Goal: Navigation & Orientation: Find specific page/section

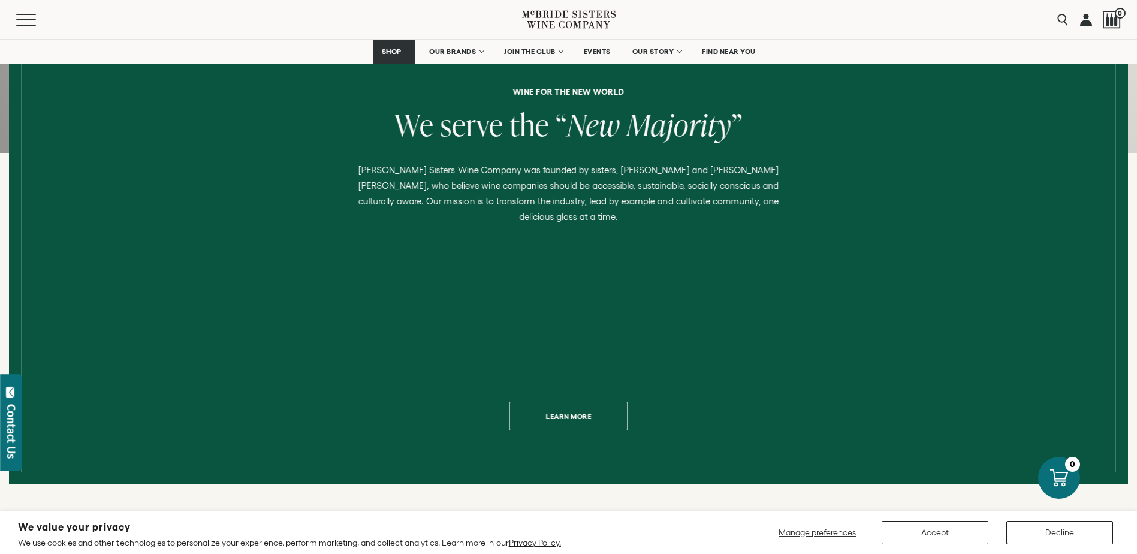
scroll to position [599, 0]
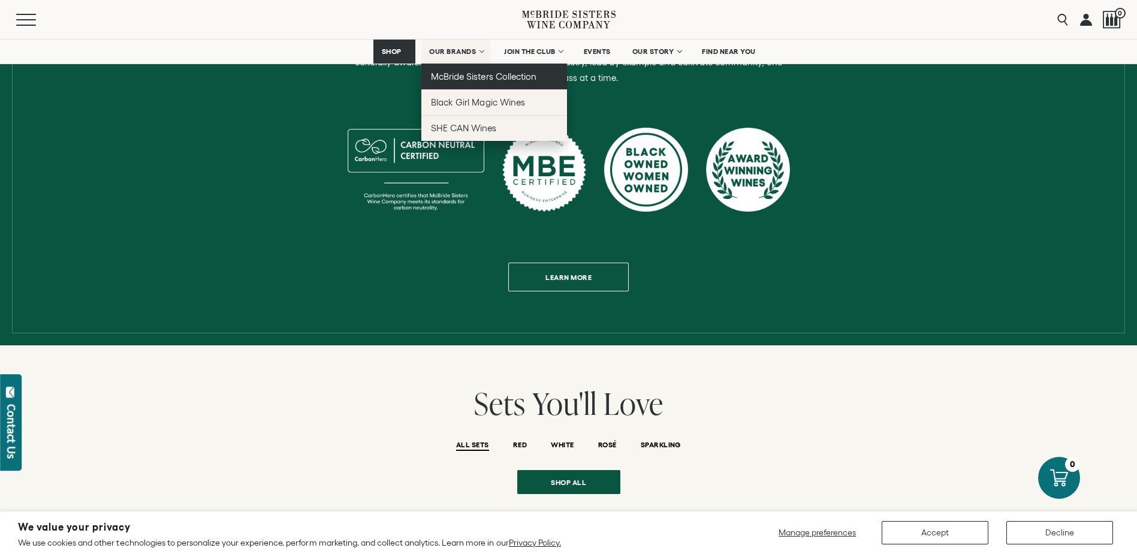
click at [454, 83] on link "McBride Sisters Collection" at bounding box center [494, 77] width 146 height 26
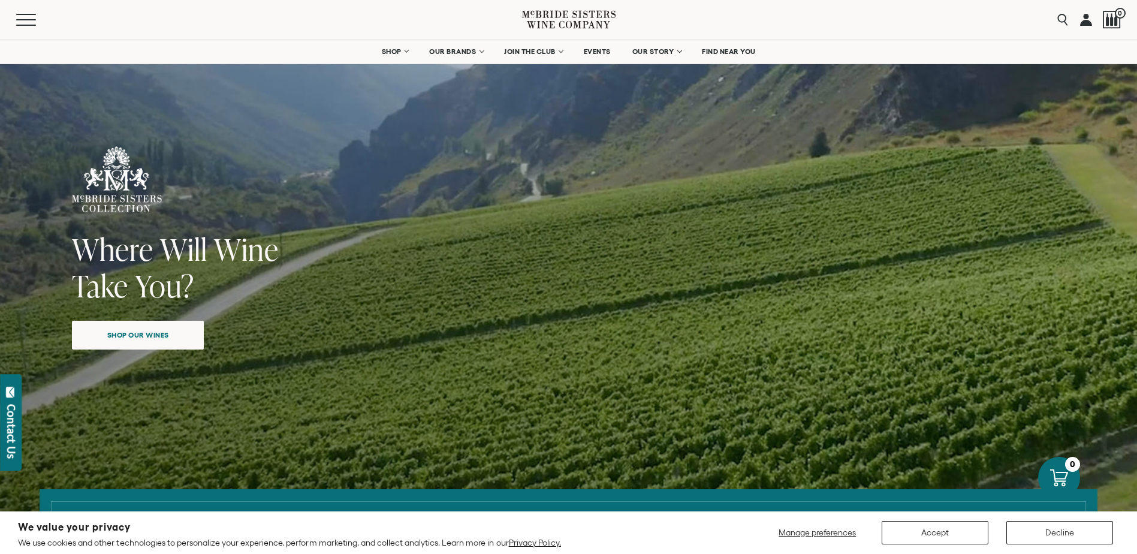
click at [126, 317] on div "Shop our wines" at bounding box center [138, 331] width 132 height 38
click at [125, 324] on span "Shop our wines" at bounding box center [138, 331] width 104 height 23
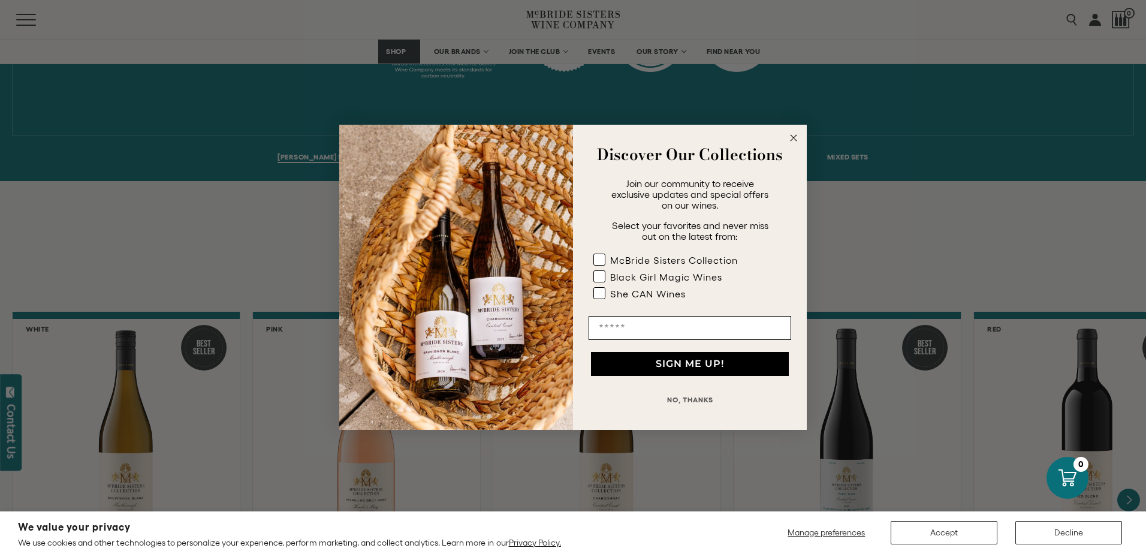
scroll to position [844, 0]
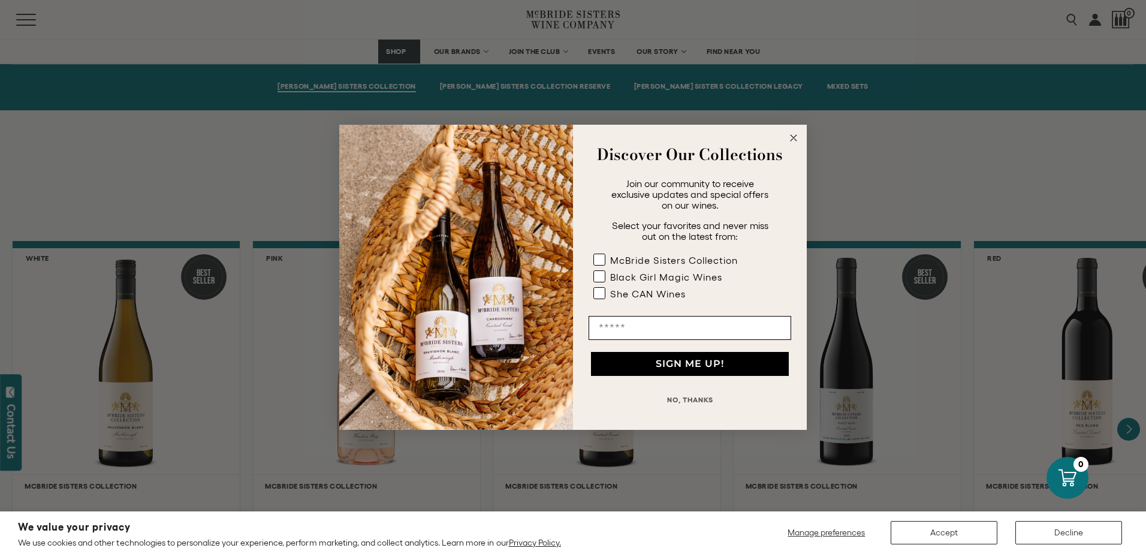
click at [791, 137] on circle "Close dialog" at bounding box center [794, 138] width 14 height 14
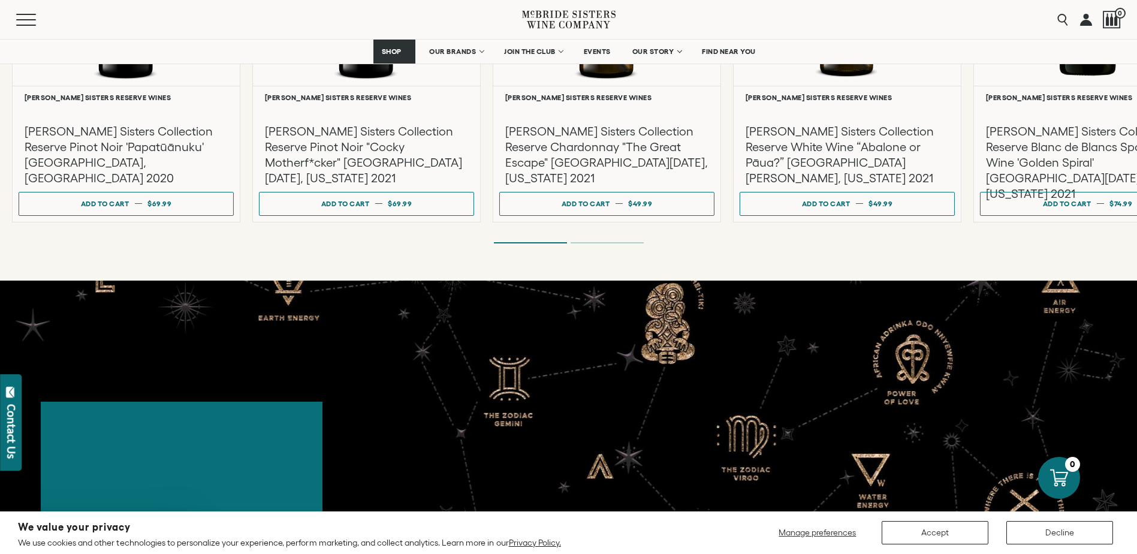
scroll to position [2283, 0]
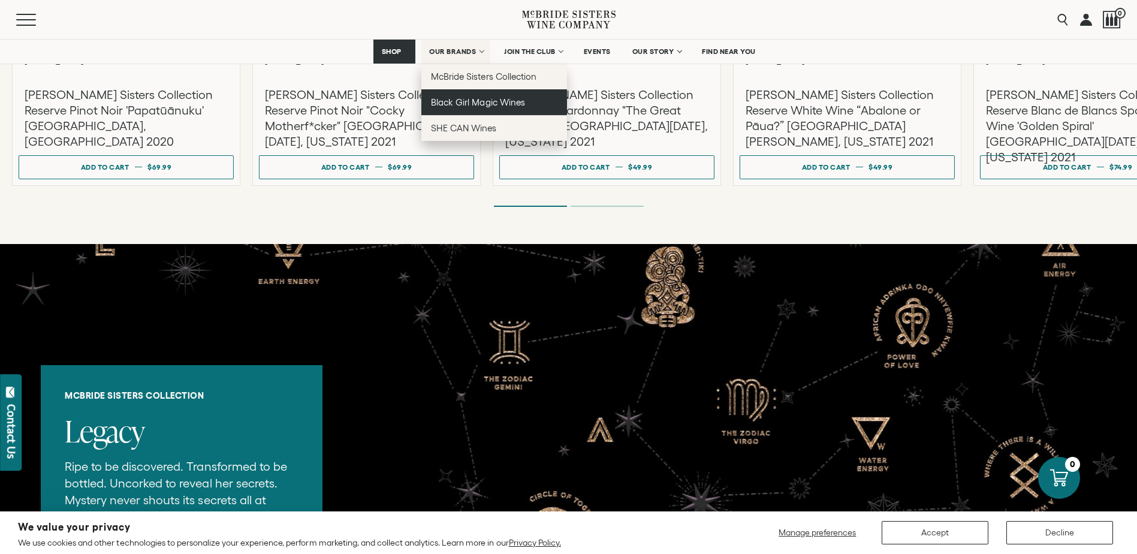
click at [437, 108] on link "Black Girl Magic Wines" at bounding box center [494, 102] width 146 height 26
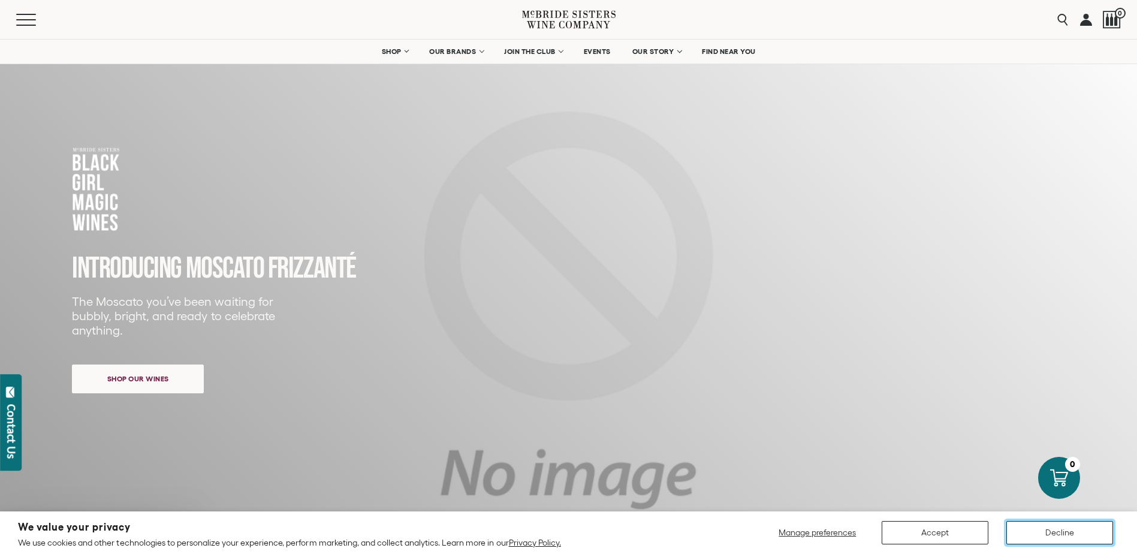
click at [1065, 526] on button "Decline" at bounding box center [1059, 532] width 107 height 23
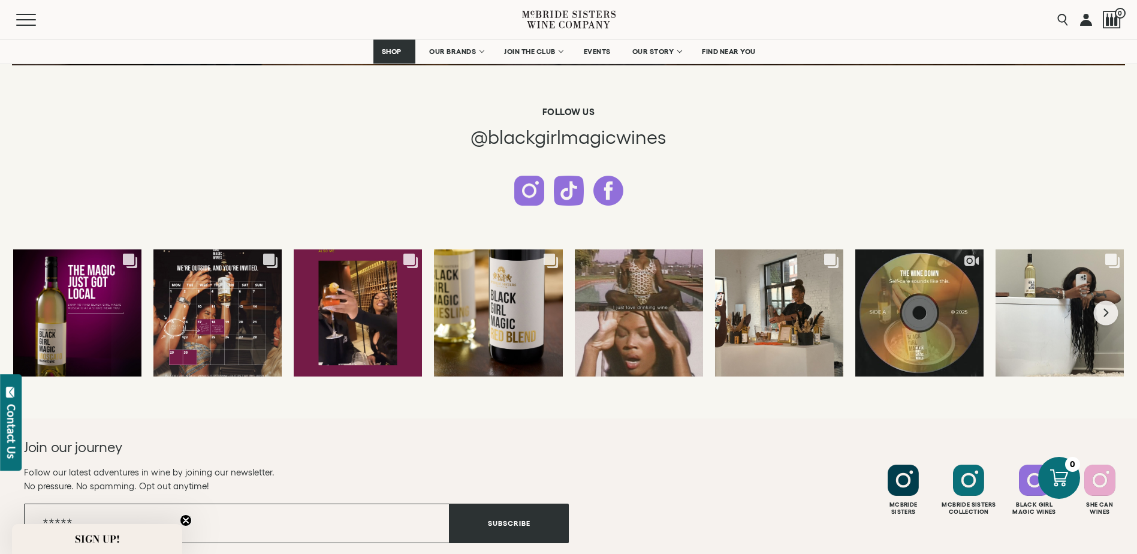
scroll to position [3056, 0]
